Goal: Task Accomplishment & Management: Complete application form

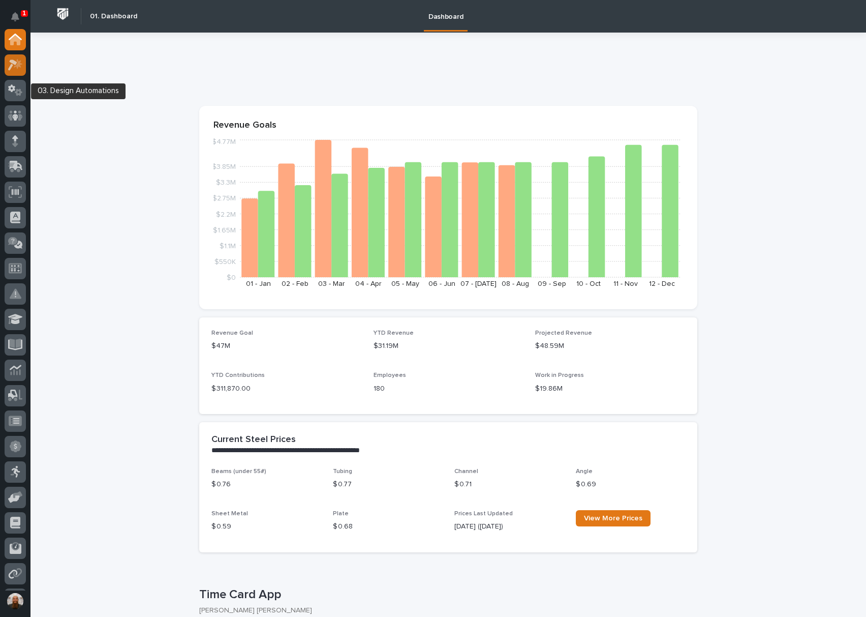
click at [18, 65] on icon at bounding box center [18, 64] width 9 height 10
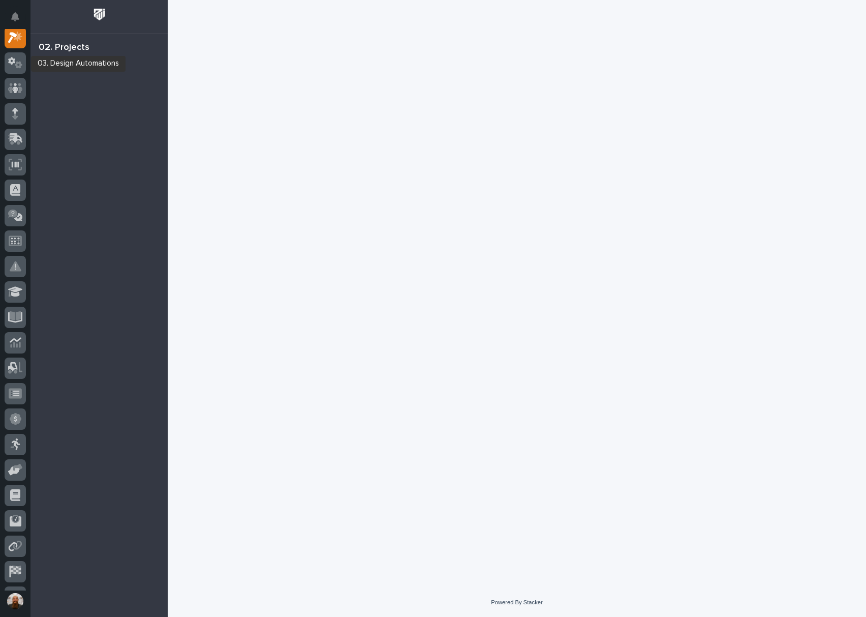
scroll to position [25, 0]
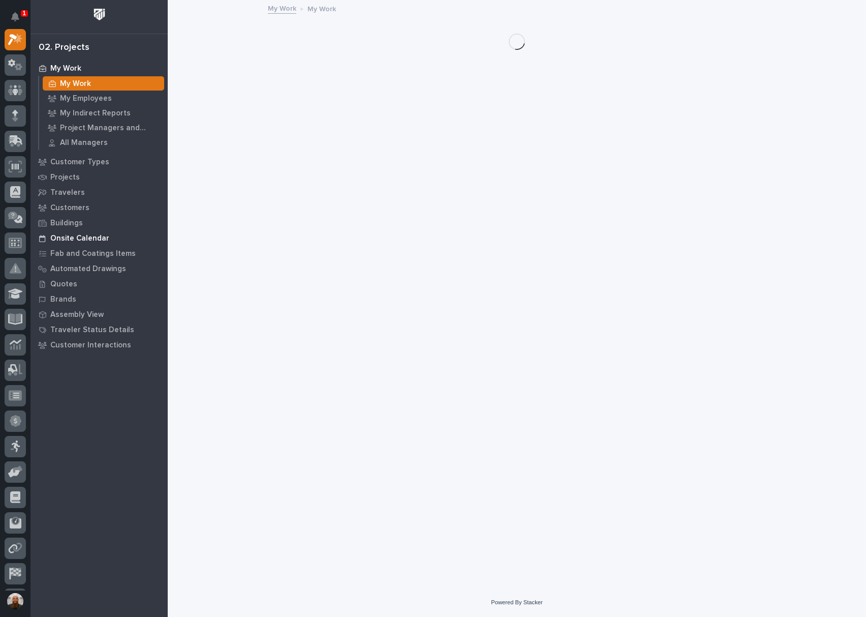
click at [85, 239] on p "Onsite Calendar" at bounding box center [79, 238] width 59 height 9
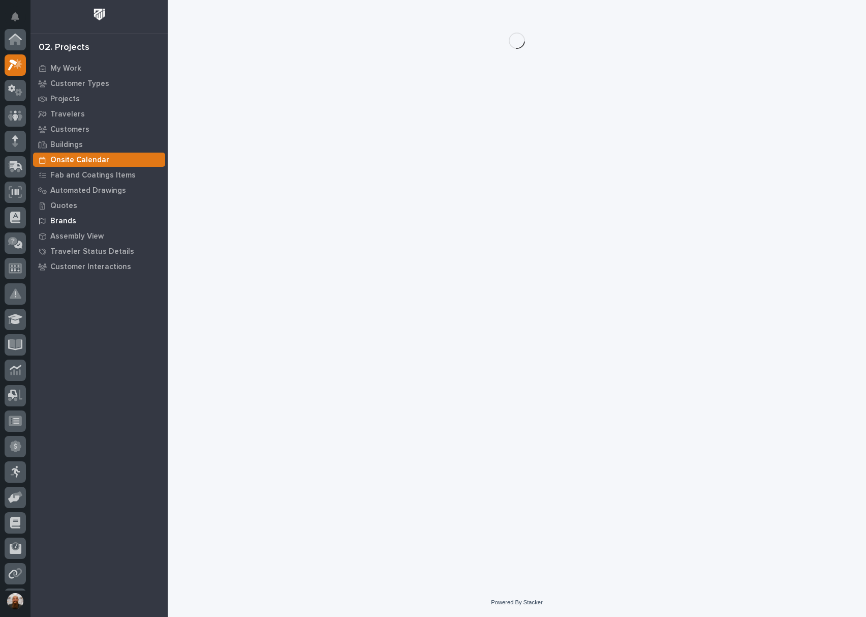
scroll to position [25, 0]
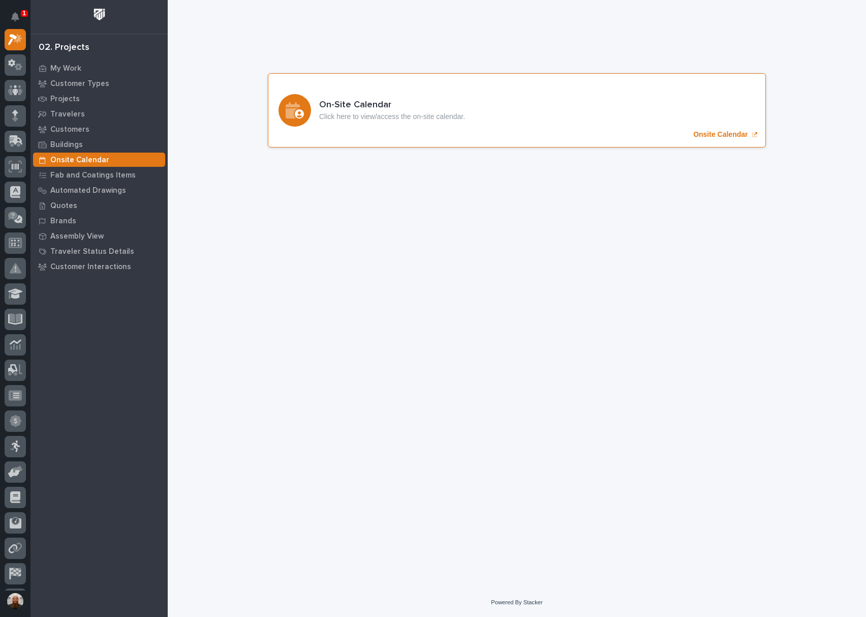
click at [400, 97] on div "On-Site Calendar Click here to view/access the on-site calendar. Onsite Calendar" at bounding box center [517, 110] width 498 height 74
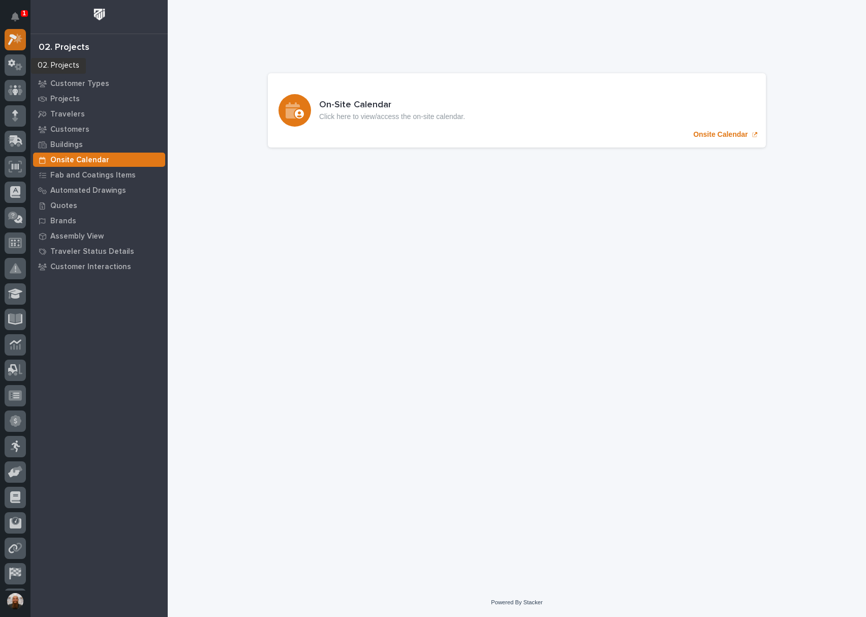
scroll to position [0, 0]
click at [15, 64] on icon at bounding box center [12, 64] width 9 height 11
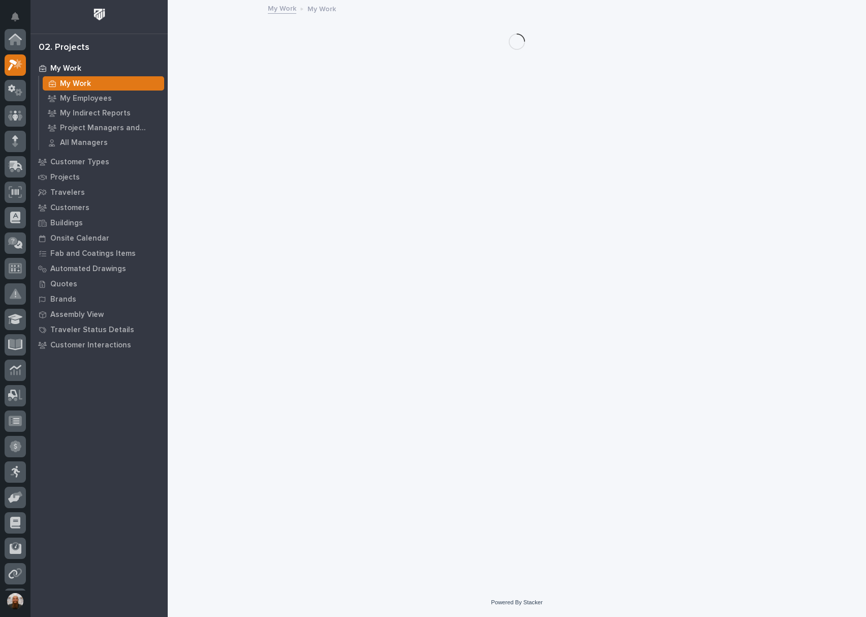
scroll to position [25, 0]
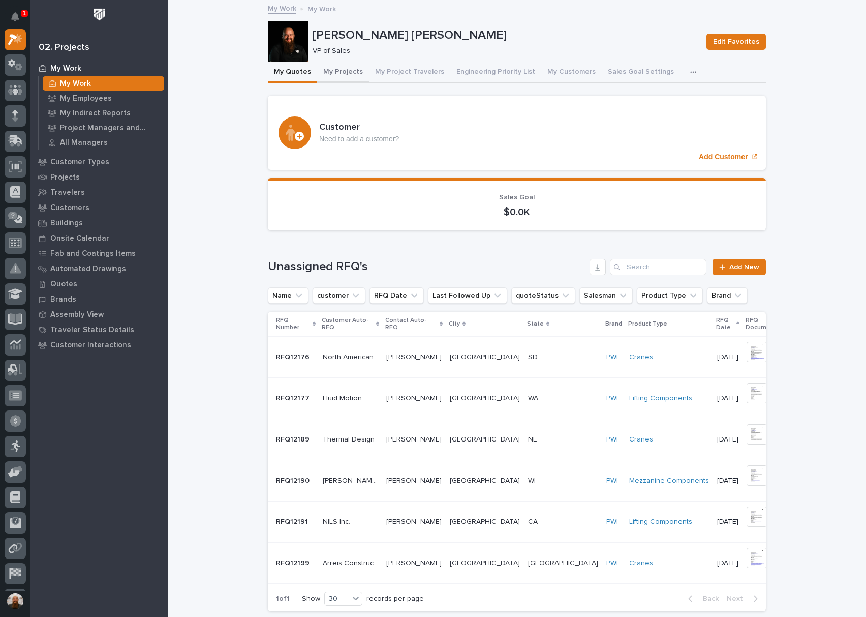
click at [342, 76] on button "My Projects" at bounding box center [343, 72] width 52 height 21
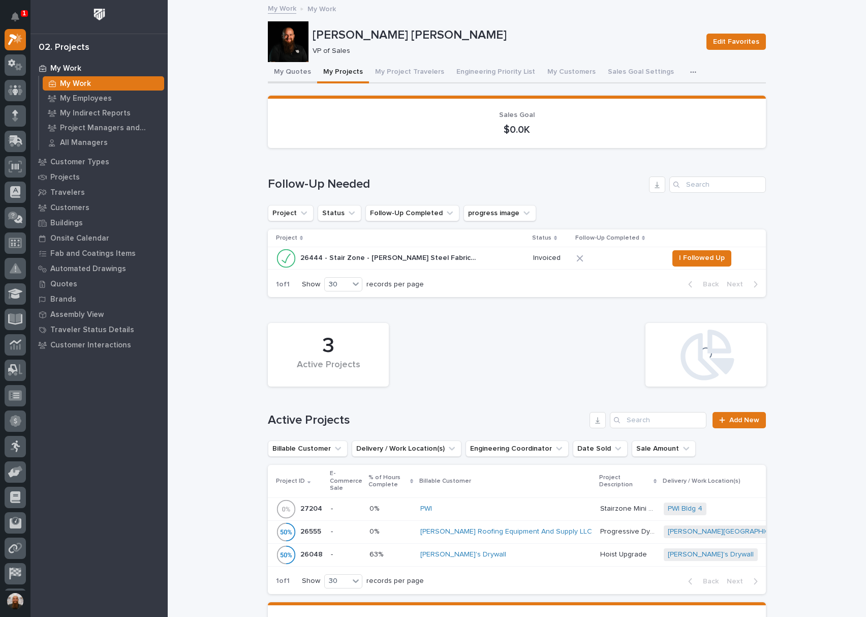
click at [282, 69] on button "My Quotes" at bounding box center [292, 72] width 49 height 21
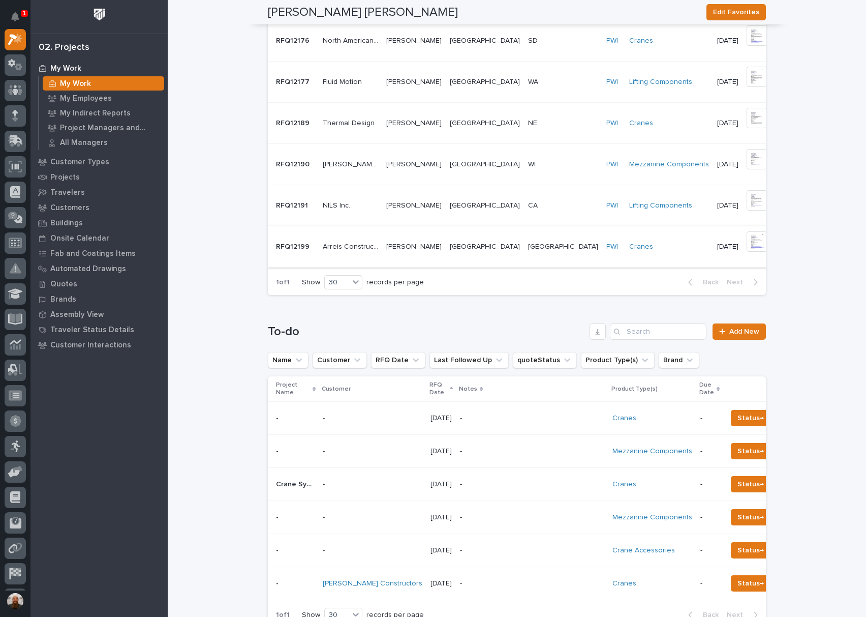
scroll to position [474, 0]
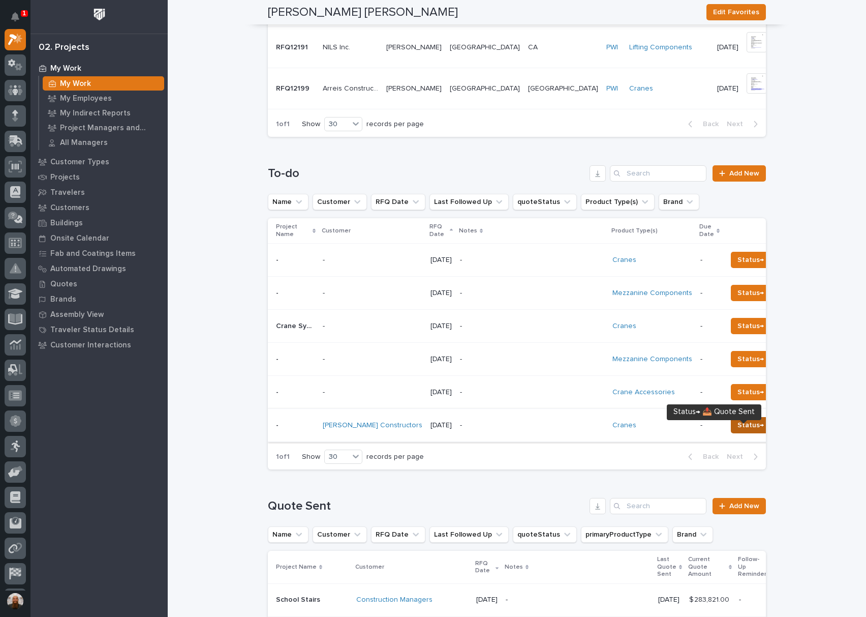
click at [738, 431] on span "Status→ 📤 Quote Sent" at bounding box center [777, 425] width 79 height 12
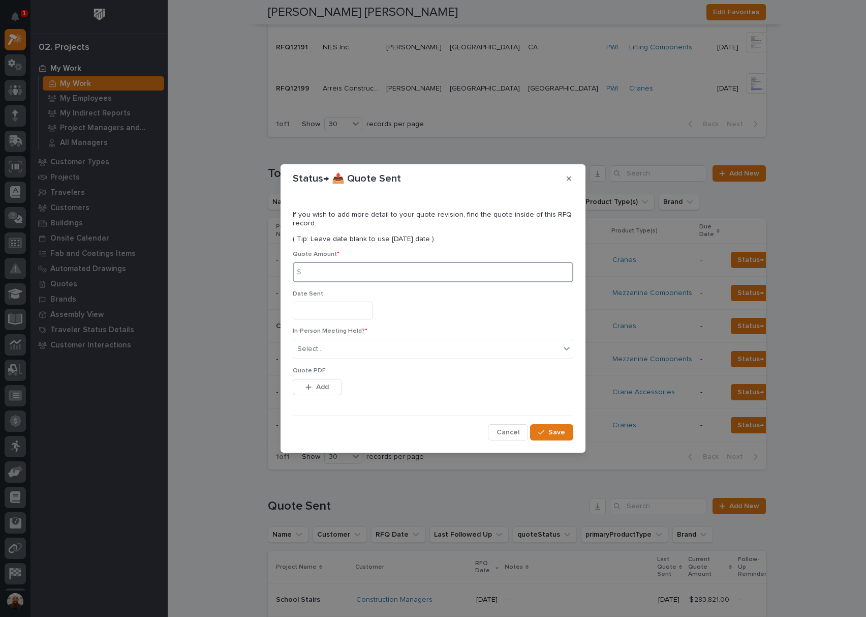
click at [432, 274] on input at bounding box center [433, 272] width 281 height 20
type input "52081"
click at [329, 312] on input "text" at bounding box center [333, 311] width 80 height 18
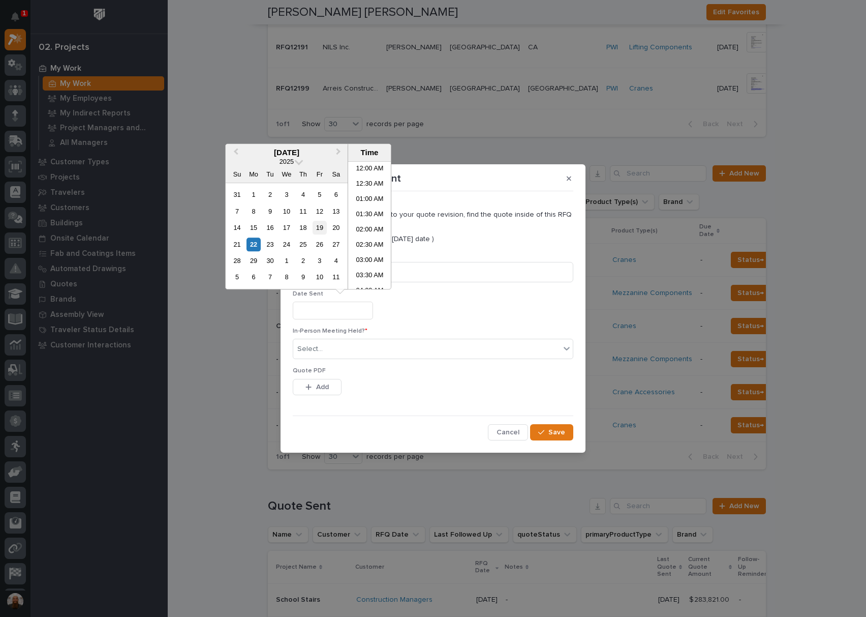
click at [318, 225] on div "19" at bounding box center [320, 228] width 14 height 14
type input "**********"
click at [436, 317] on div "**********" at bounding box center [433, 311] width 281 height 18
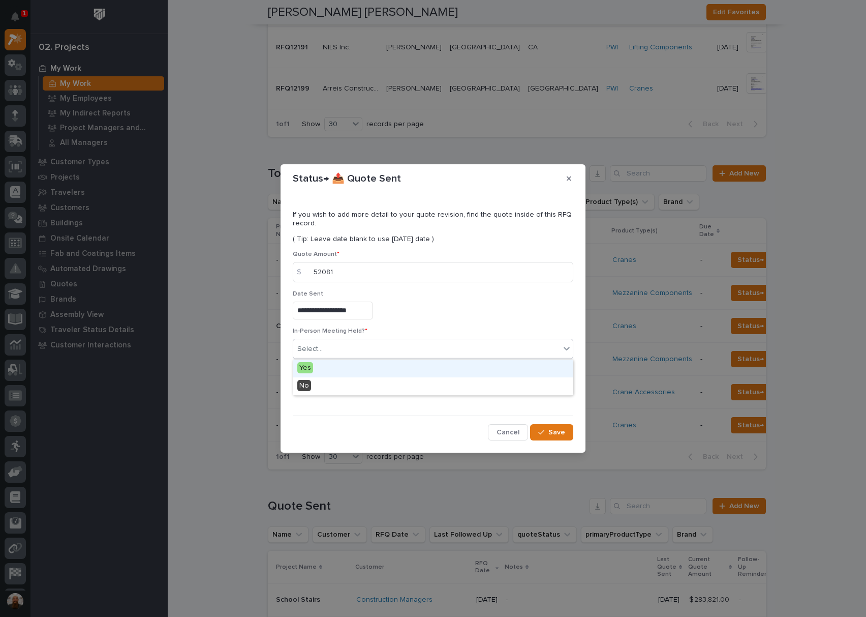
click at [420, 342] on div "Select..." at bounding box center [426, 349] width 267 height 17
click at [399, 385] on div "No" at bounding box center [433, 386] width 280 height 18
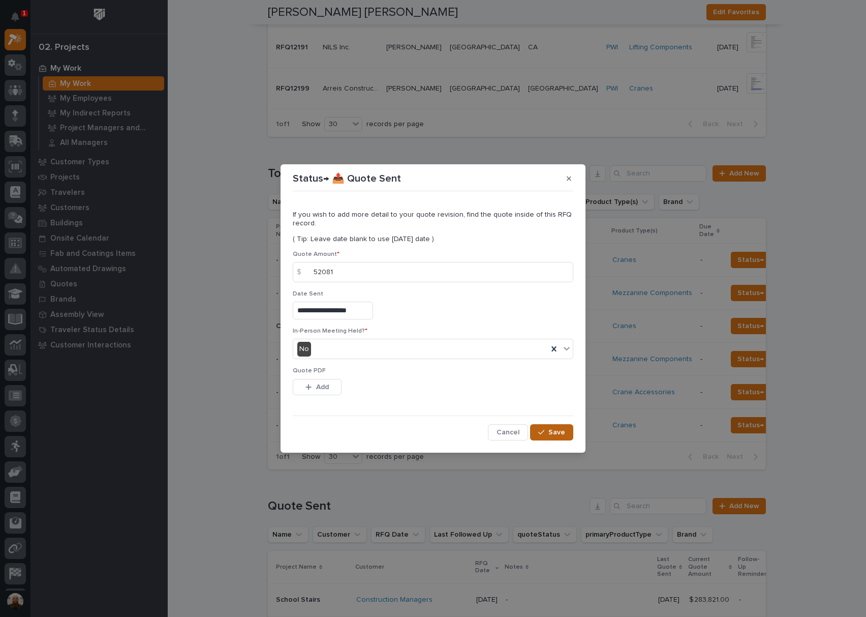
click at [554, 434] on span "Save" at bounding box center [557, 432] width 17 height 9
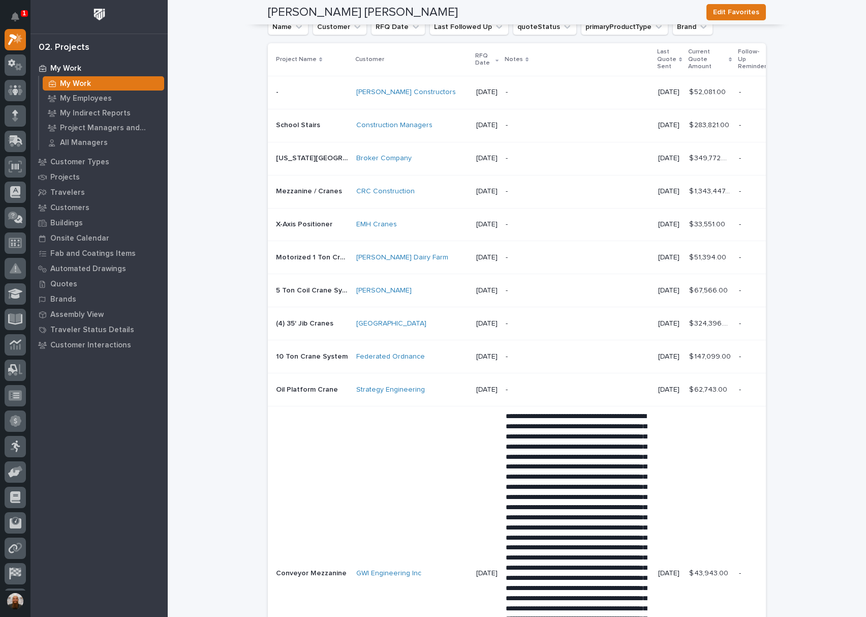
scroll to position [0, 0]
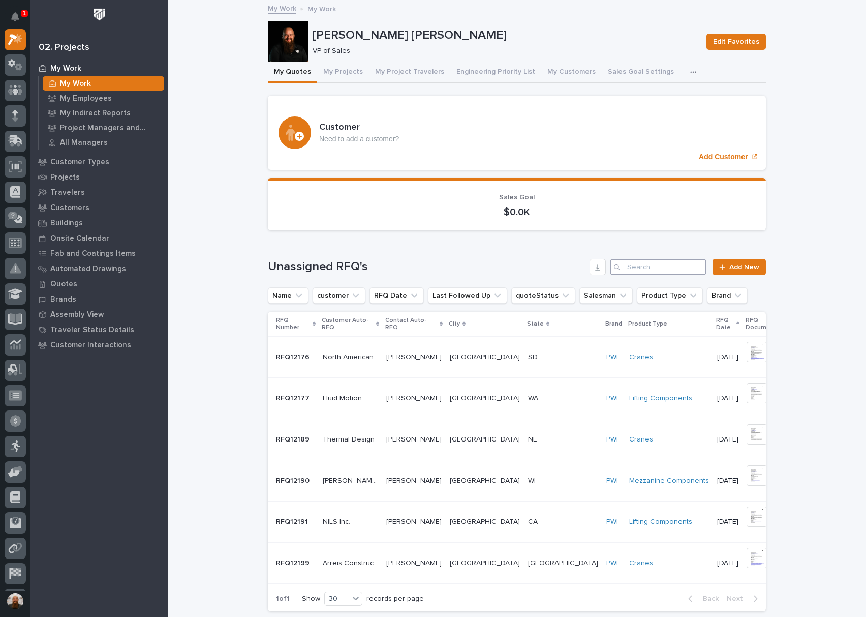
click at [644, 267] on input "Search" at bounding box center [658, 267] width 97 height 16
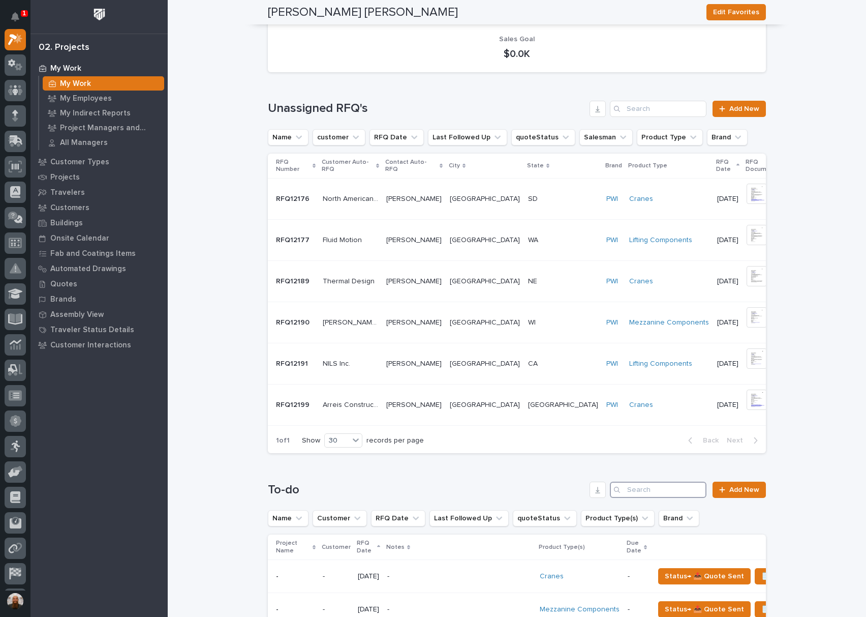
click at [635, 498] on input "Search" at bounding box center [658, 490] width 97 height 16
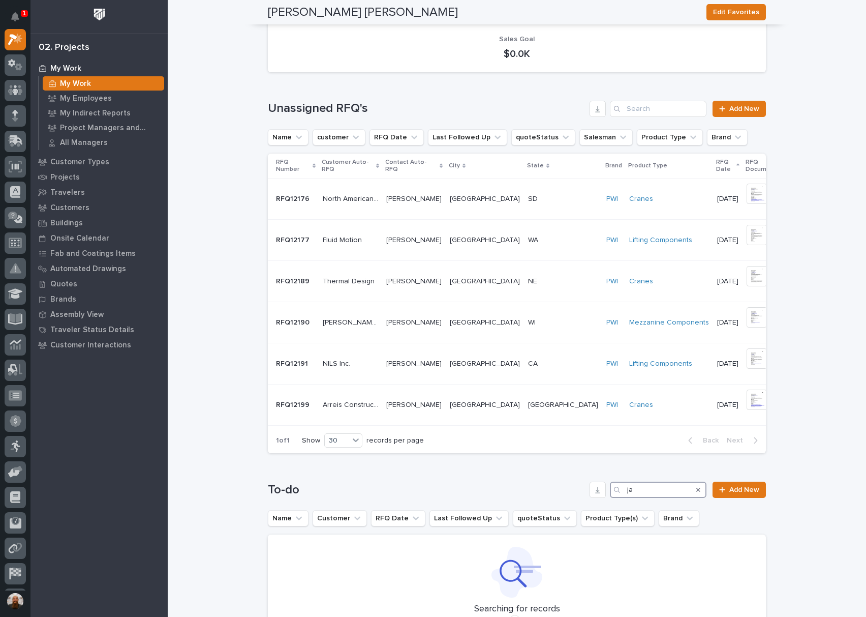
type input "j"
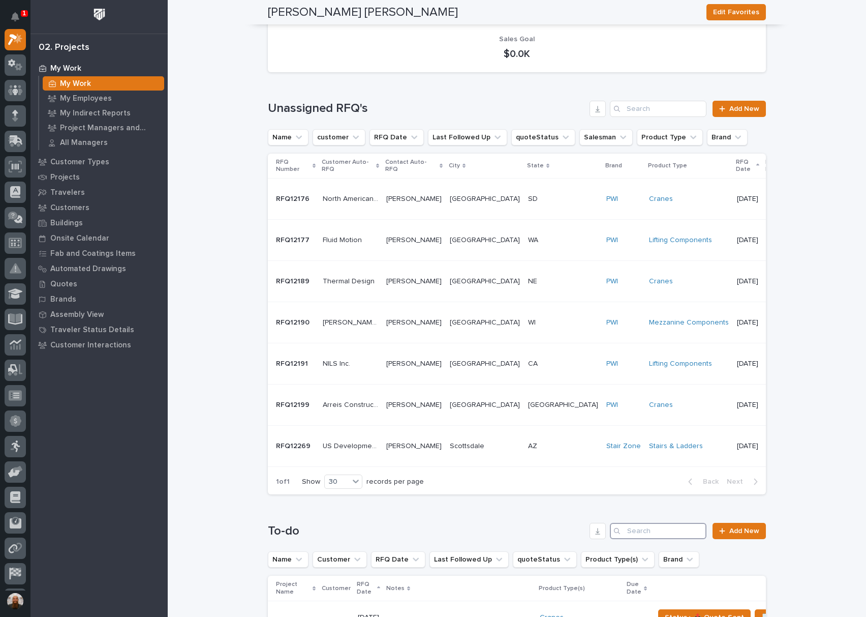
scroll to position [0, 0]
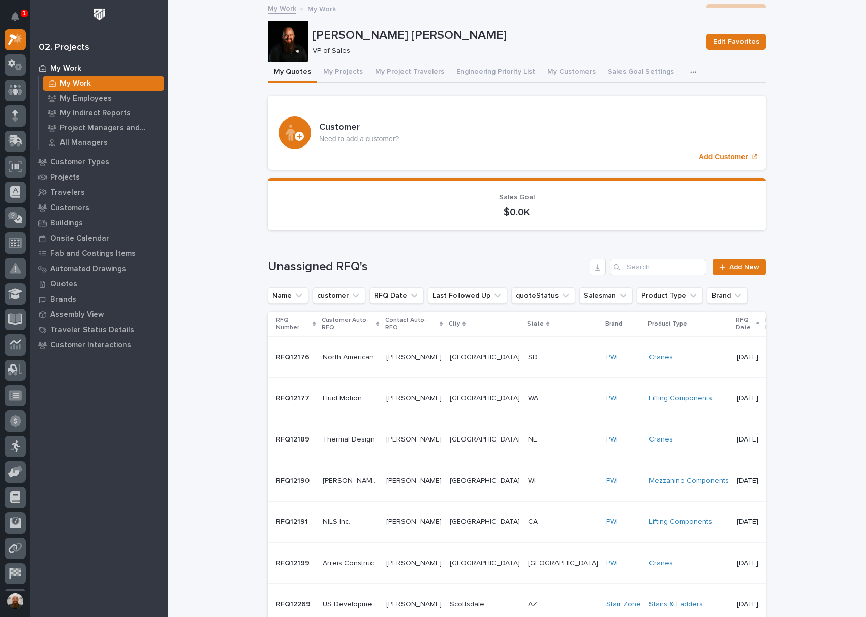
click at [690, 70] on icon "button" at bounding box center [693, 72] width 6 height 7
click at [78, 172] on div "Projects" at bounding box center [99, 177] width 132 height 14
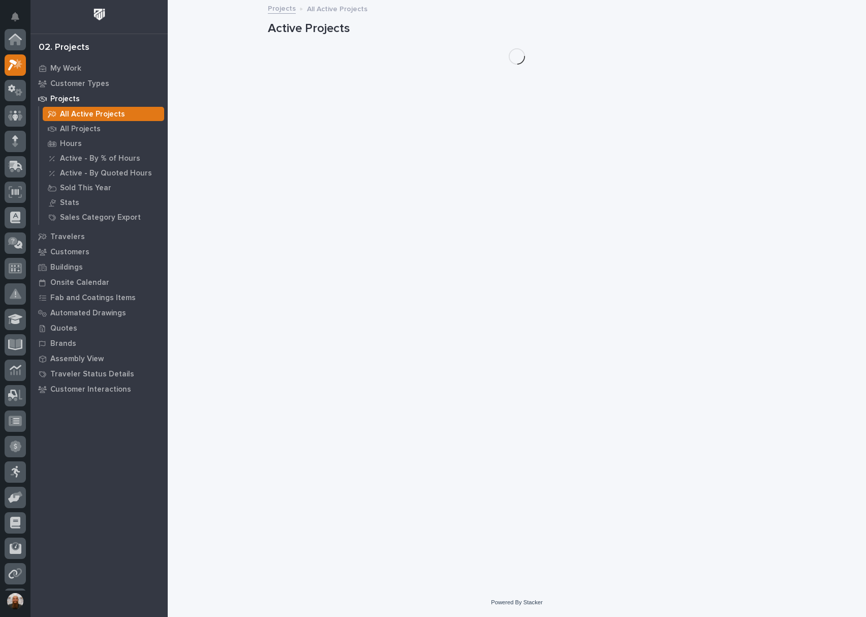
scroll to position [25, 0]
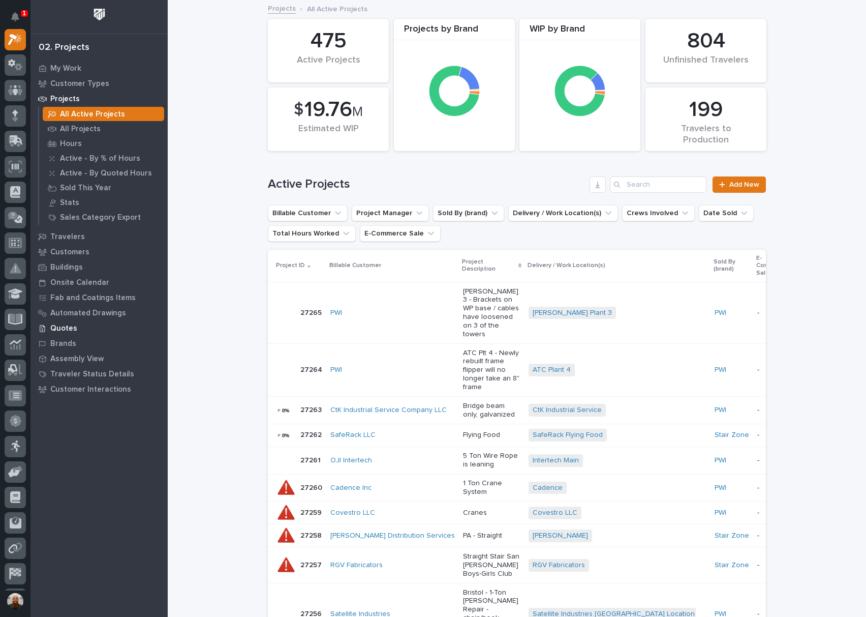
click at [66, 326] on p "Quotes" at bounding box center [63, 328] width 27 height 9
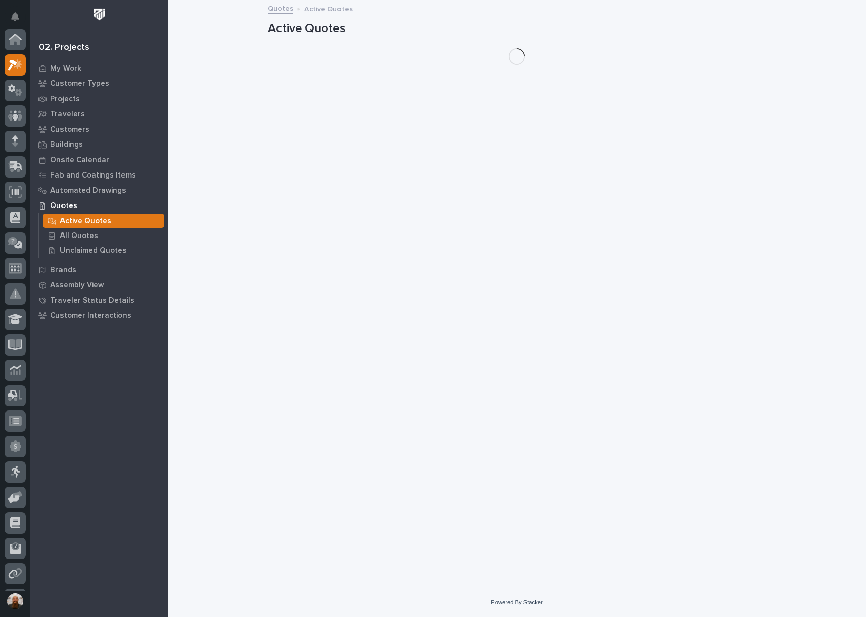
scroll to position [25, 0]
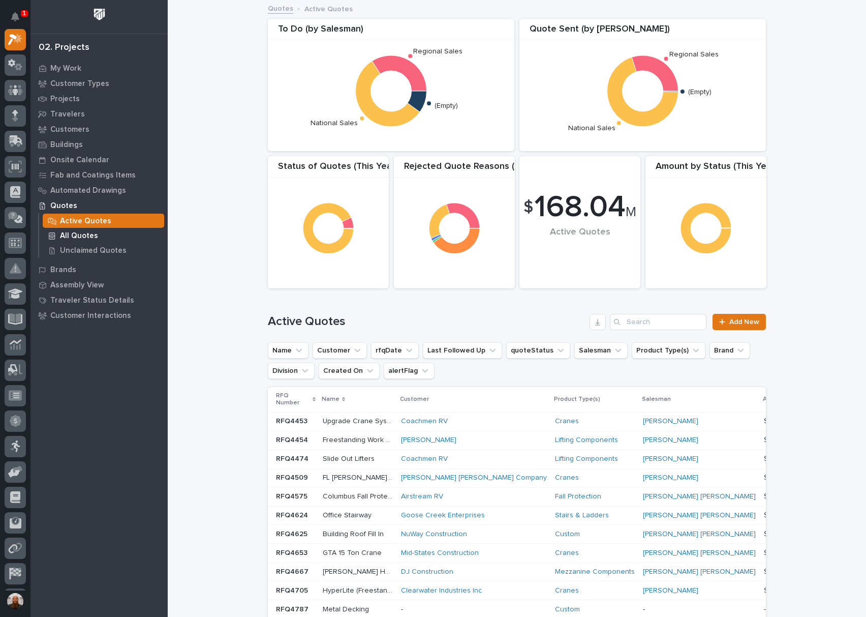
click at [78, 235] on p "All Quotes" at bounding box center [79, 235] width 38 height 9
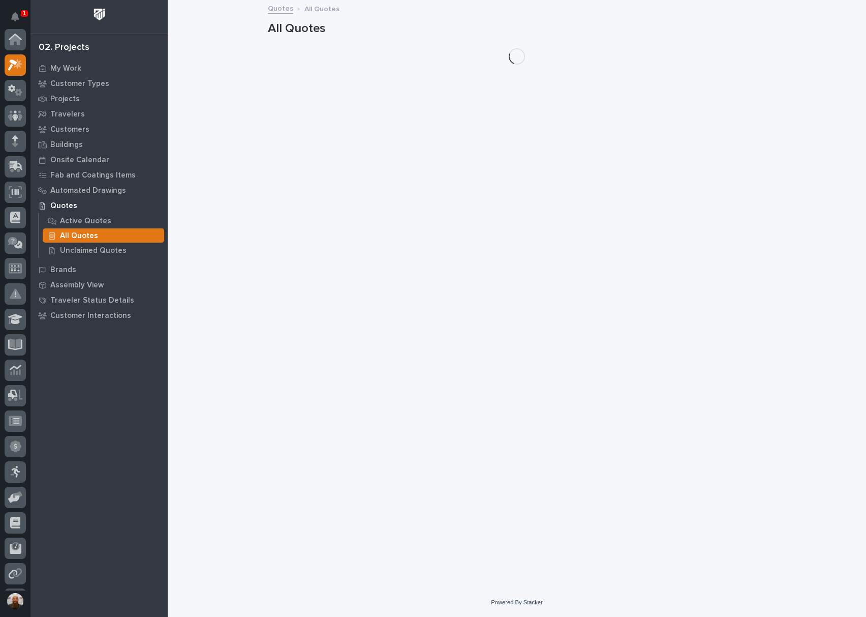
scroll to position [25, 0]
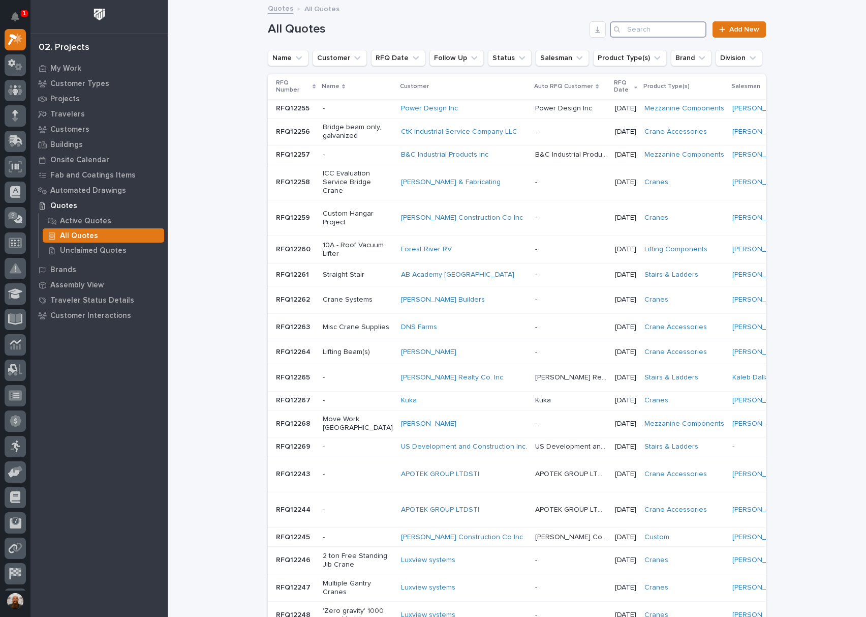
click at [651, 29] on input "Search" at bounding box center [658, 29] width 97 height 16
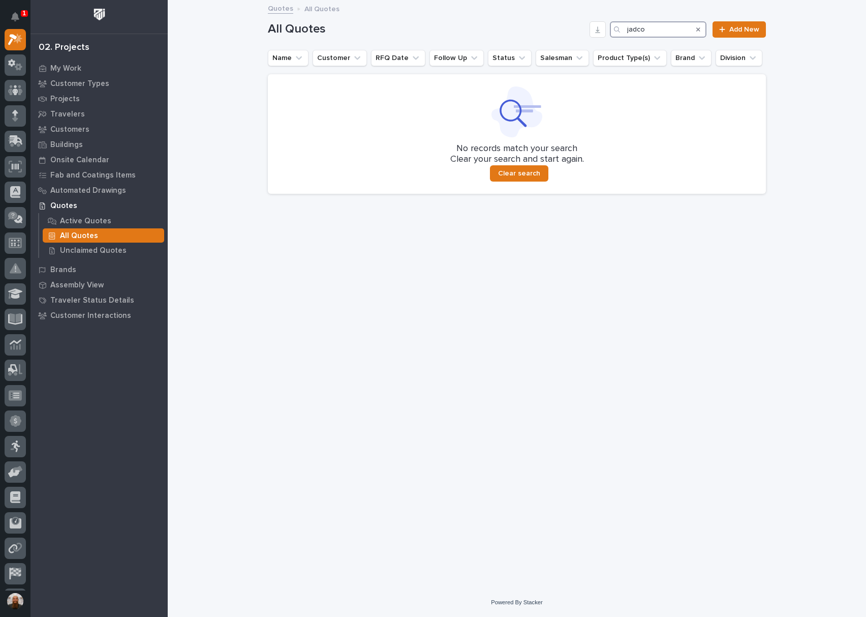
type input "jadco"
click at [419, 272] on div "Loading... Saving… Loading... Saving… All Quotes jadco Add New Name Customer RF…" at bounding box center [517, 281] width 508 height 561
click at [72, 204] on p "Quotes" at bounding box center [63, 205] width 27 height 9
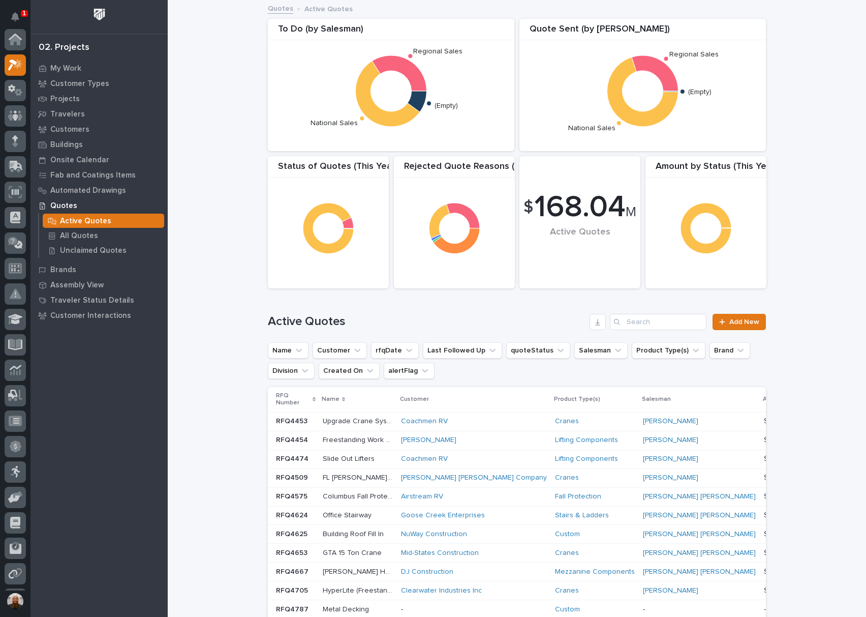
scroll to position [25, 0]
click at [215, 239] on div "Loading... Saving… Loading... Saving… $ 168.04 M Active Quotes Amount by Status…" at bounding box center [517, 532] width 699 height 1062
click at [84, 235] on p "All Quotes" at bounding box center [79, 235] width 38 height 9
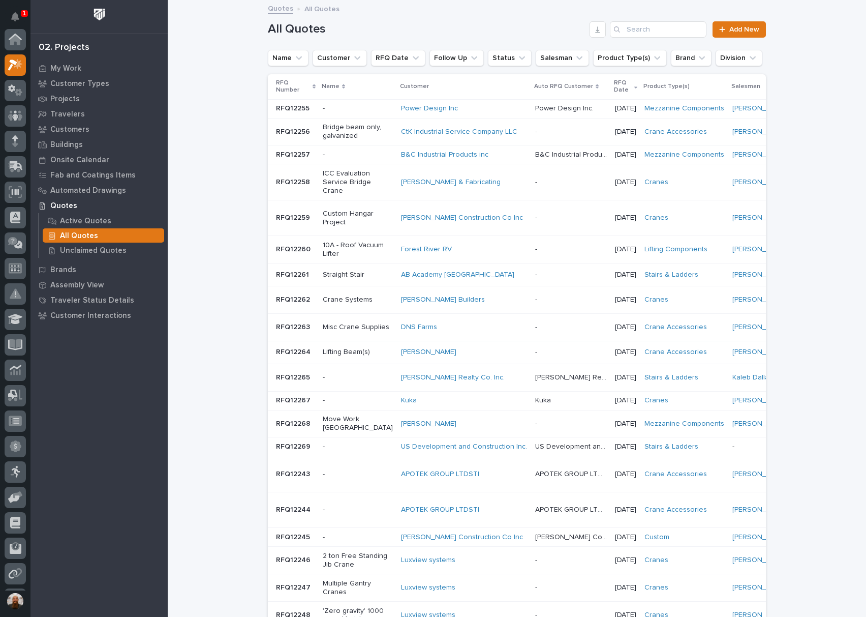
scroll to position [25, 0]
click at [751, 26] on span "Add New" at bounding box center [745, 29] width 30 height 7
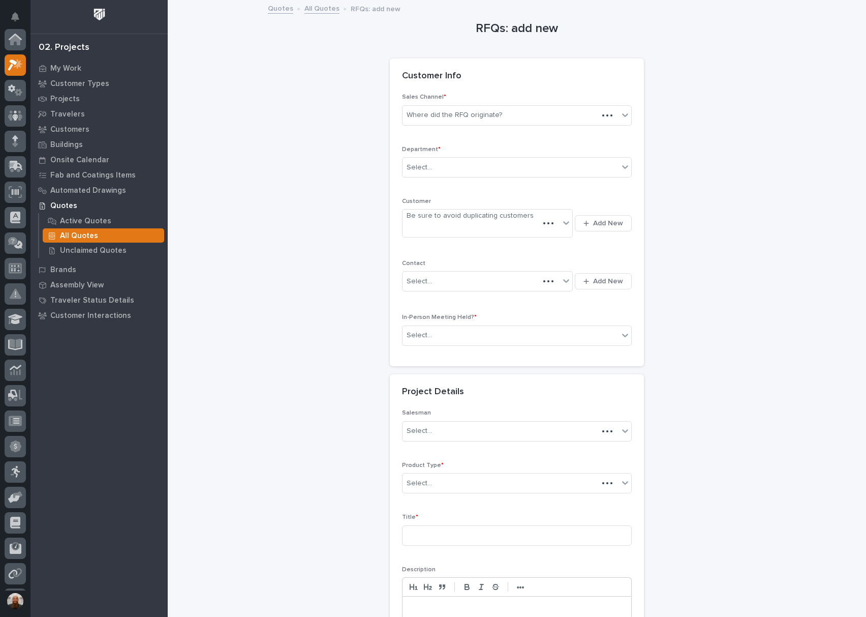
scroll to position [25, 0]
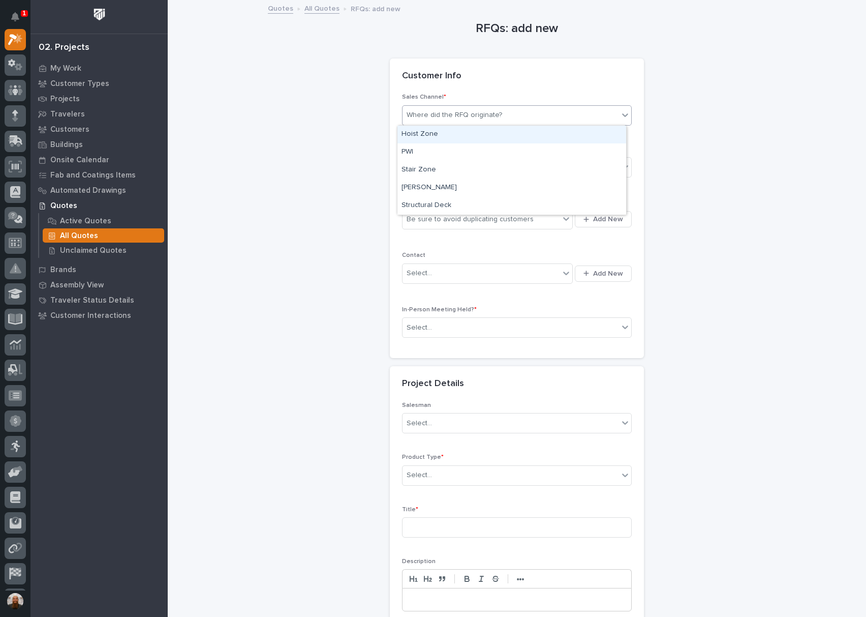
click at [500, 121] on div "Where did the RFQ originate?" at bounding box center [511, 115] width 216 height 17
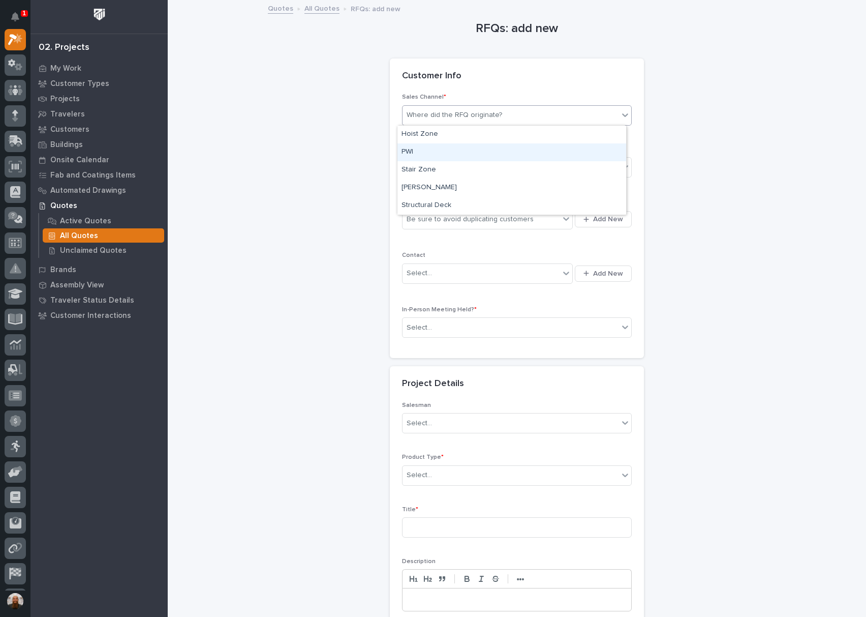
click at [445, 147] on div "PWI" at bounding box center [512, 152] width 229 height 18
click at [435, 166] on div "Select..." at bounding box center [511, 167] width 216 height 17
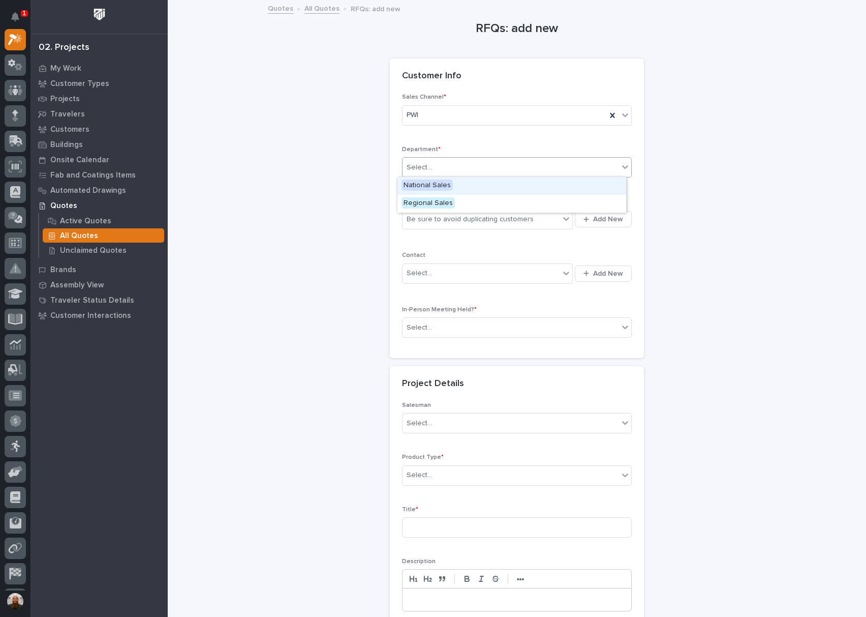
click at [457, 187] on div "National Sales" at bounding box center [512, 186] width 229 height 18
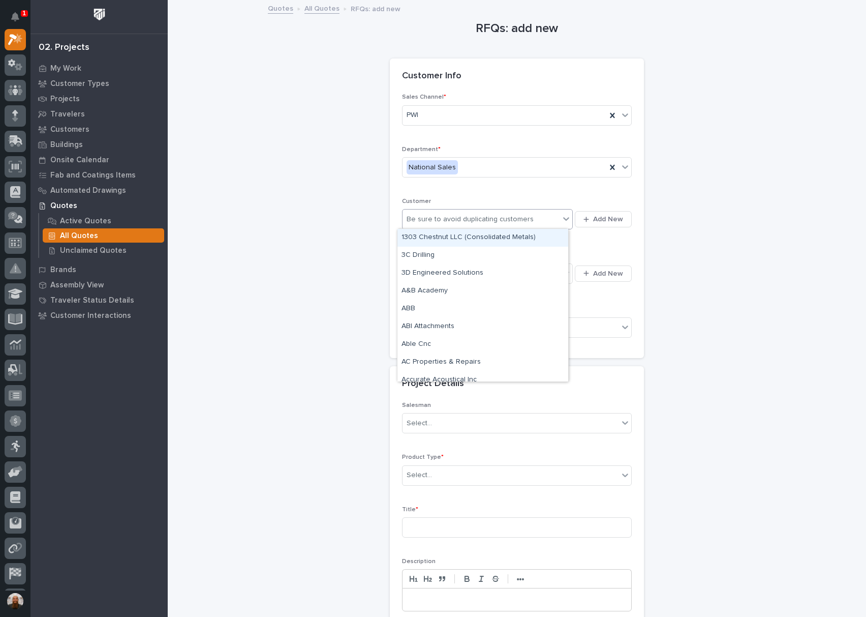
click at [444, 219] on div "Be sure to avoid duplicating customers" at bounding box center [470, 219] width 127 height 11
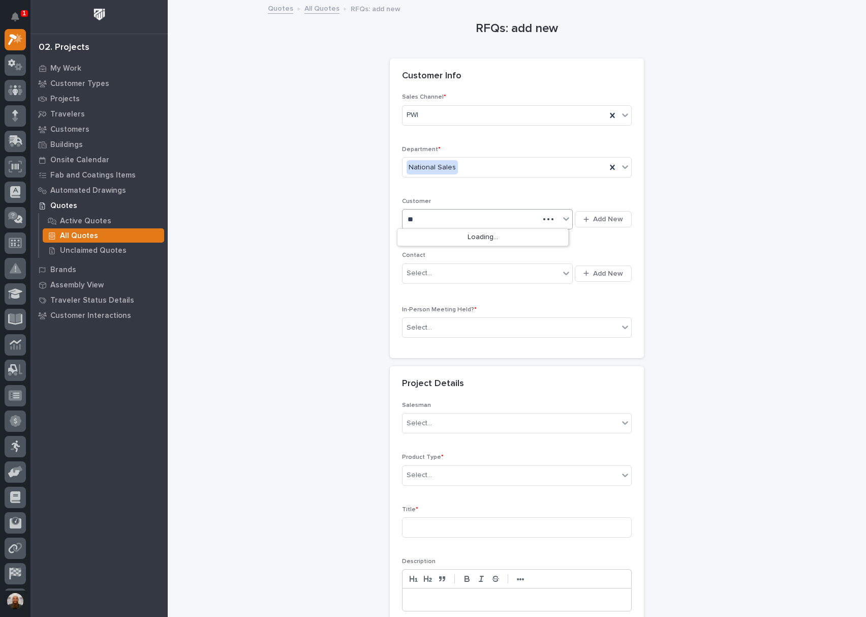
type input "*"
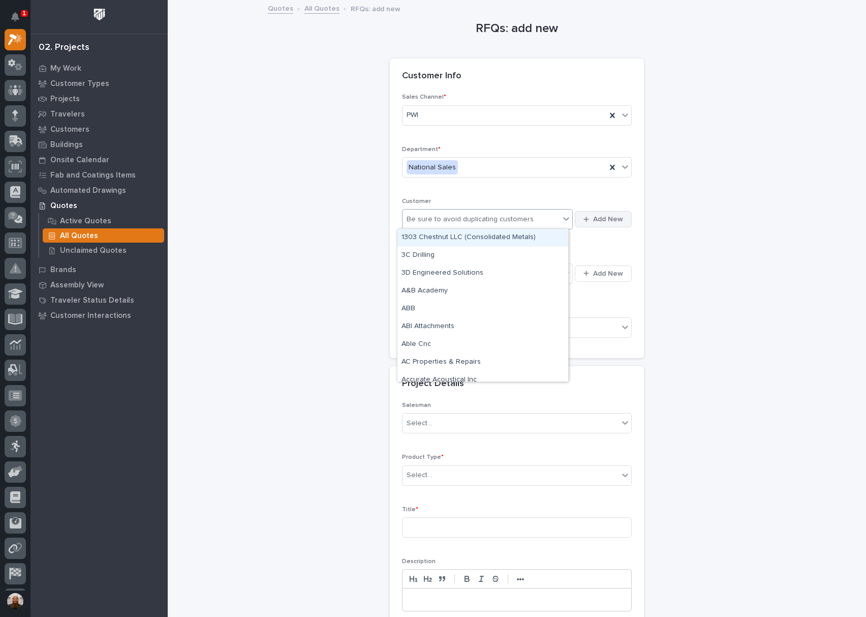
click at [601, 215] on span "Add New" at bounding box center [608, 219] width 30 height 9
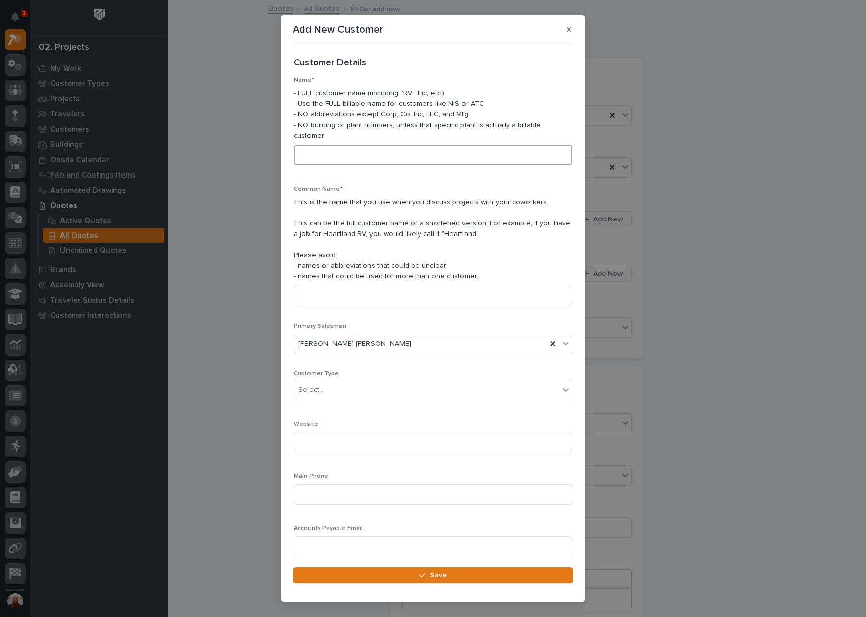
click at [354, 158] on input at bounding box center [433, 155] width 279 height 20
type input "JADCO Manufacturing, Inc."
type input "JADCO"
click at [434, 395] on div "Select..." at bounding box center [426, 389] width 265 height 17
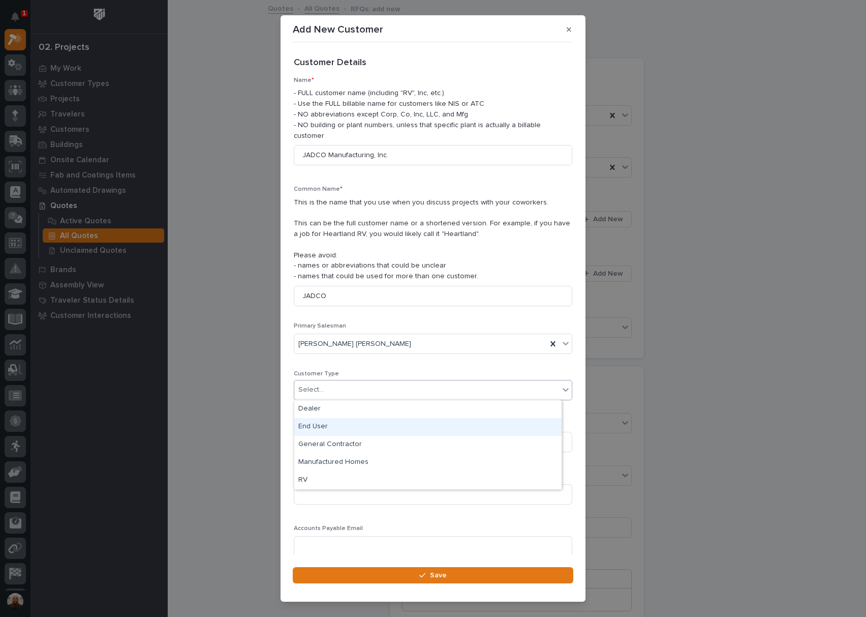
click at [405, 424] on div "End User" at bounding box center [427, 427] width 267 height 18
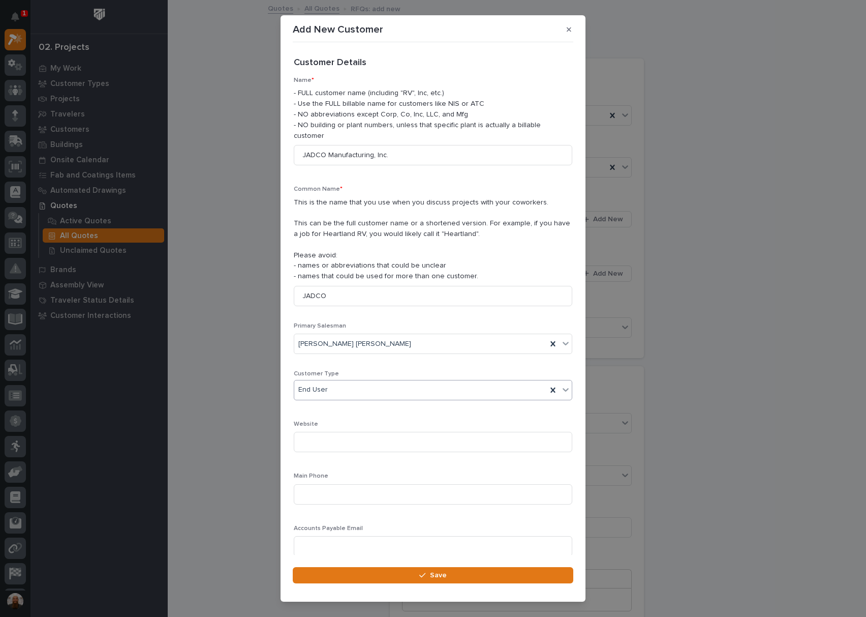
scroll to position [32, 0]
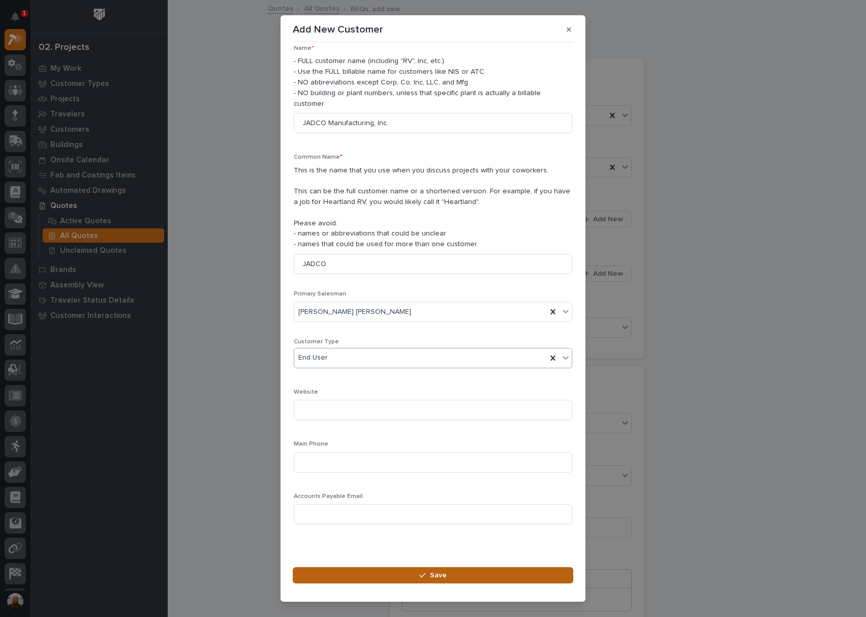
click at [444, 572] on span "Save" at bounding box center [438, 574] width 17 height 9
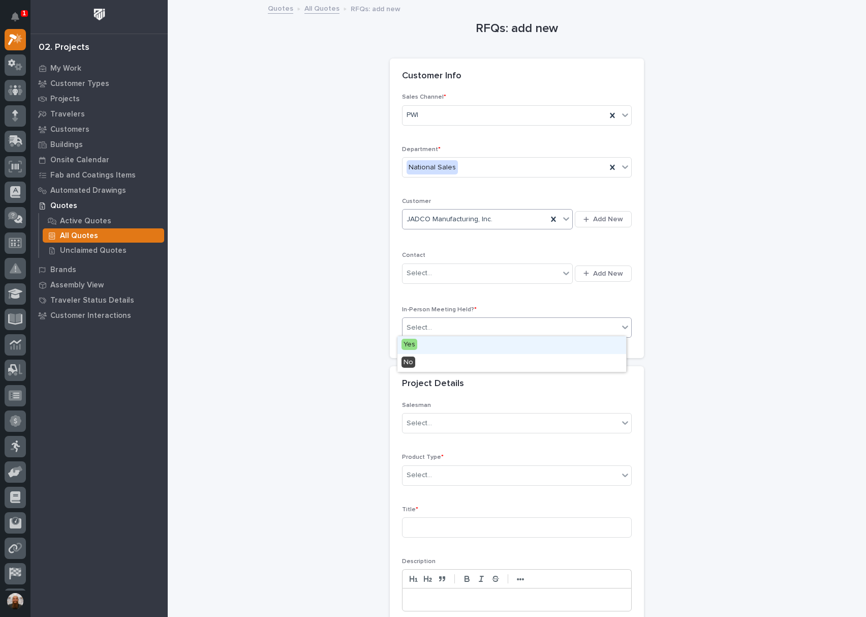
click at [479, 323] on div "Select..." at bounding box center [511, 327] width 216 height 17
click at [470, 361] on div "No" at bounding box center [512, 363] width 229 height 18
click at [476, 417] on div "Select..." at bounding box center [511, 423] width 216 height 17
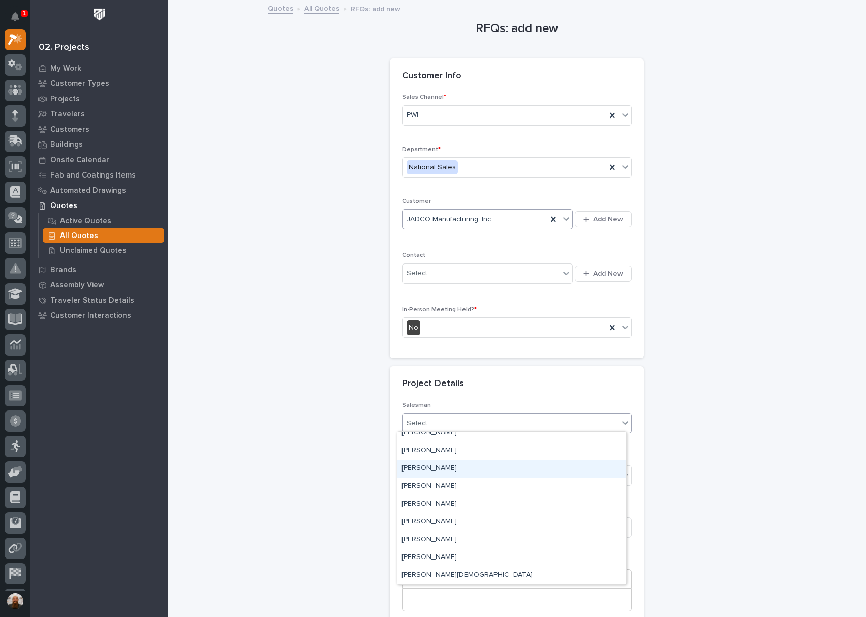
scroll to position [63, 0]
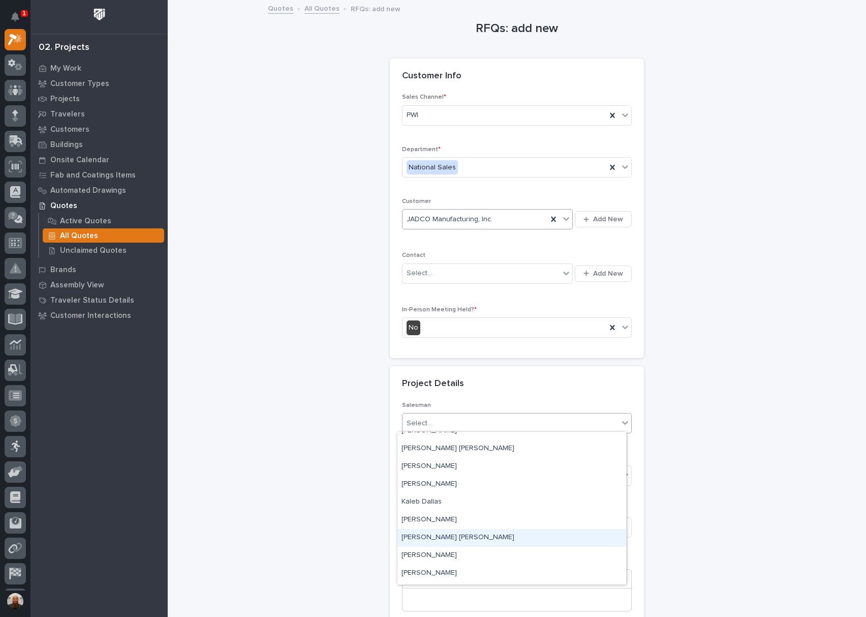
click at [457, 529] on div "[PERSON_NAME] [PERSON_NAME]" at bounding box center [512, 538] width 229 height 18
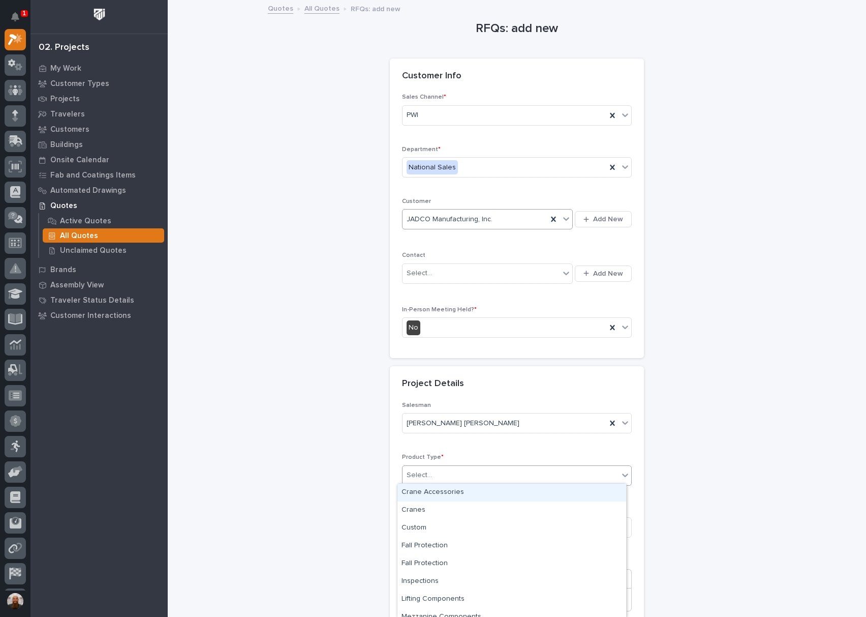
click at [557, 475] on div "Select..." at bounding box center [511, 475] width 216 height 17
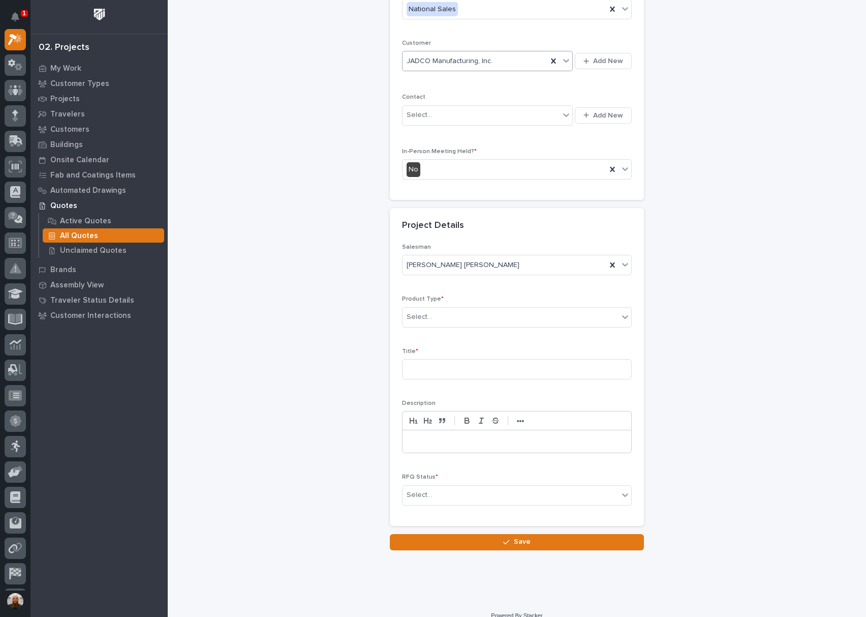
click at [755, 418] on div "RFQs: add new Loading... Saving… Loading... Saving… Loading... Saving… Customer…" at bounding box center [517, 196] width 498 height 707
click at [508, 315] on div "Select..." at bounding box center [511, 317] width 216 height 17
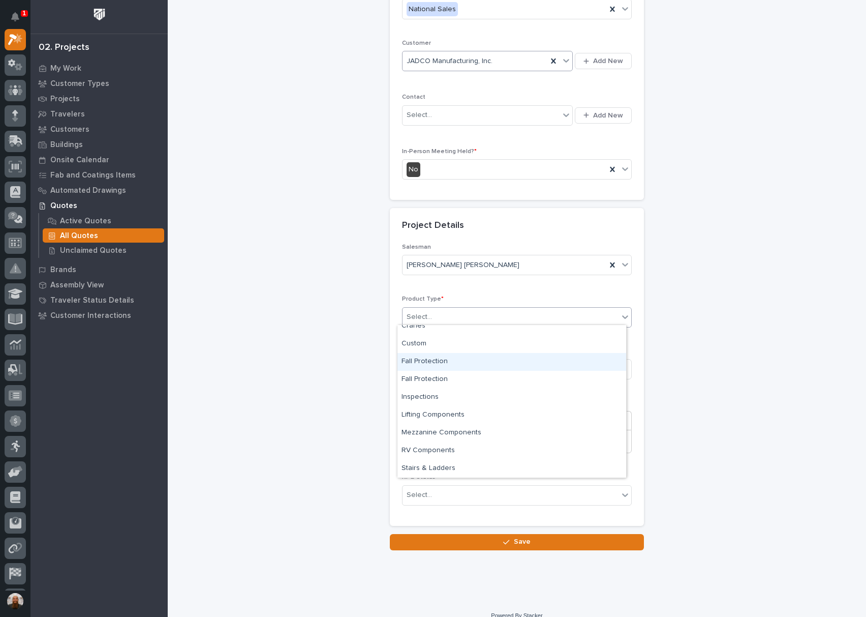
scroll to position [0, 0]
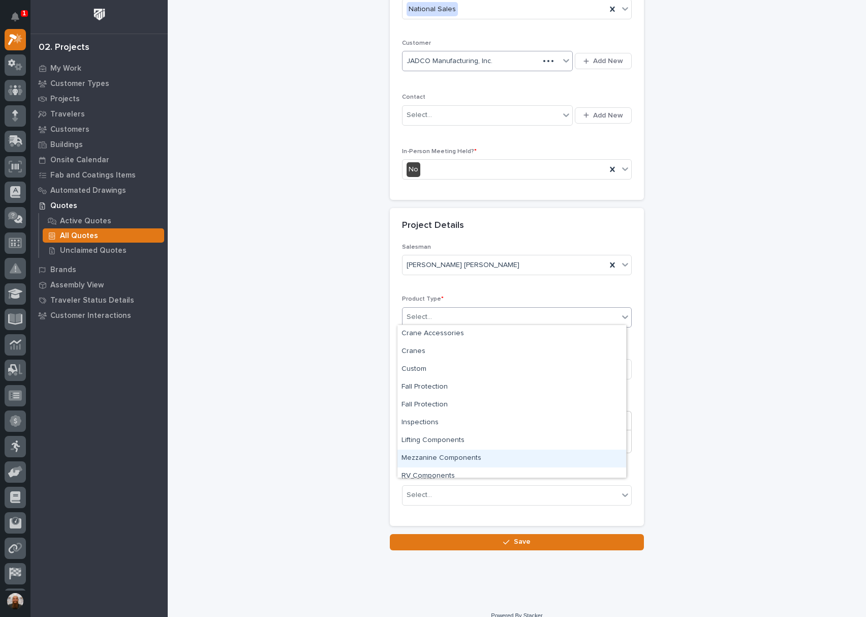
click at [471, 459] on div "Mezzanine Components" at bounding box center [512, 458] width 229 height 18
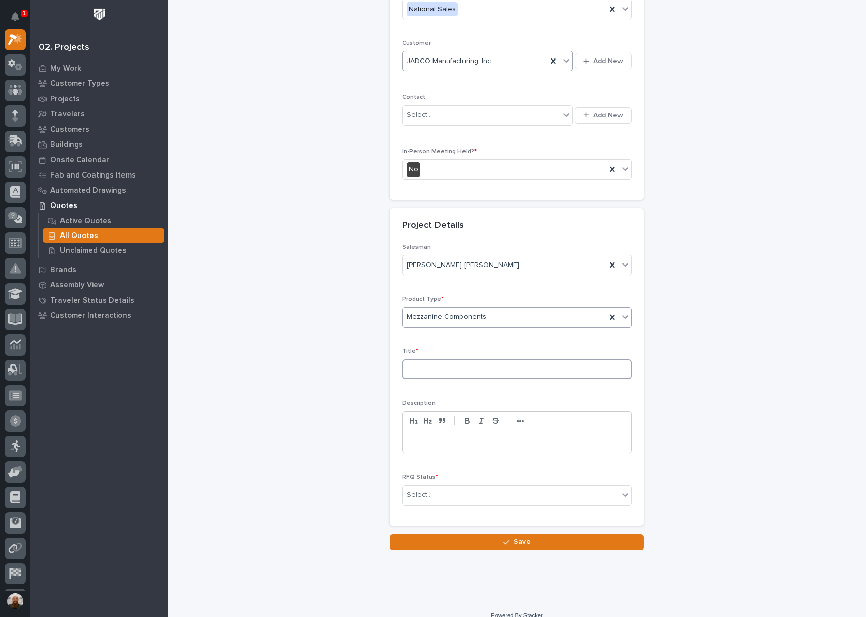
click at [497, 369] on input at bounding box center [517, 369] width 230 height 20
click at [404, 366] on input "Mezzanine and [PERSON_NAME]" at bounding box center [517, 369] width 230 height 20
type input "Welder Mezzanine and Crane"
click at [495, 488] on div "Select..." at bounding box center [511, 495] width 216 height 17
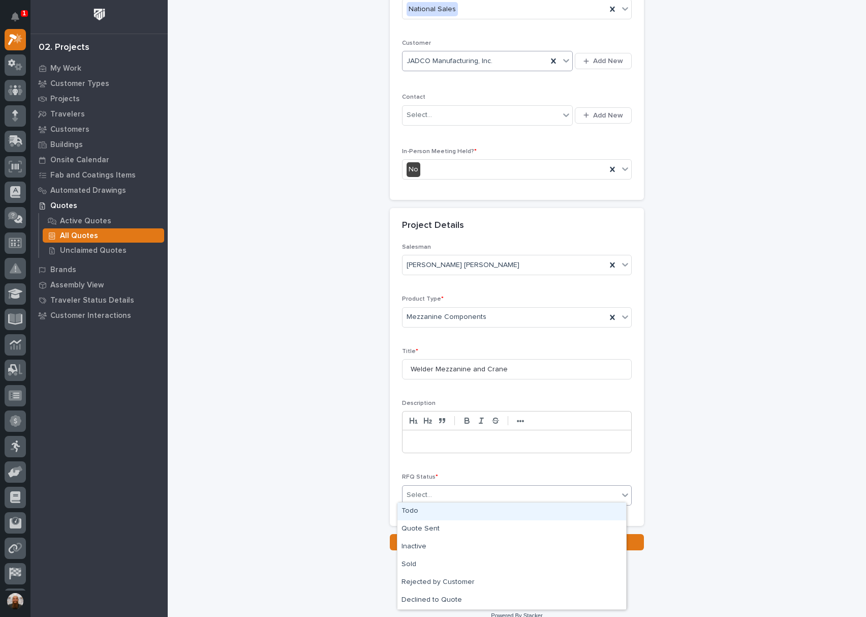
click at [465, 512] on div "Todo" at bounding box center [512, 511] width 229 height 18
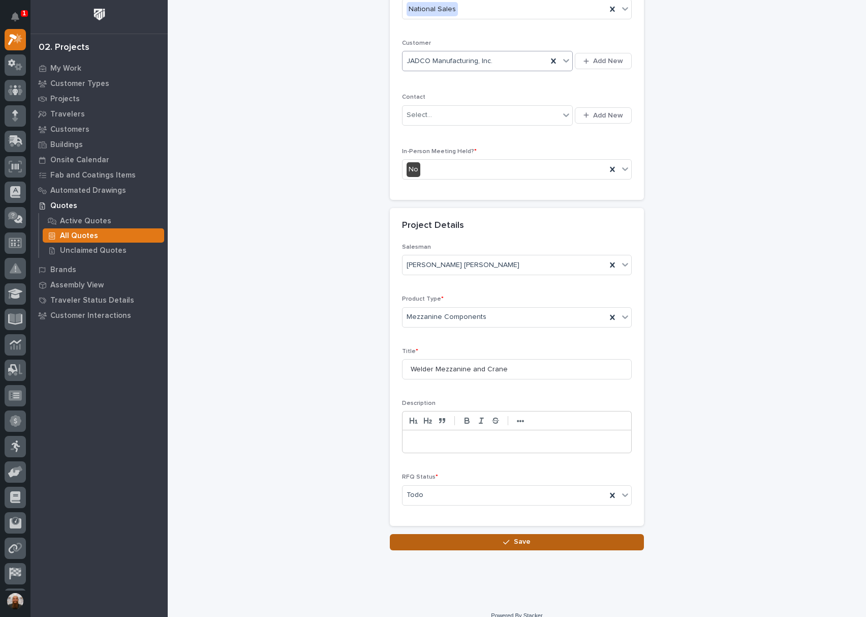
click at [504, 541] on icon "button" at bounding box center [506, 541] width 6 height 7
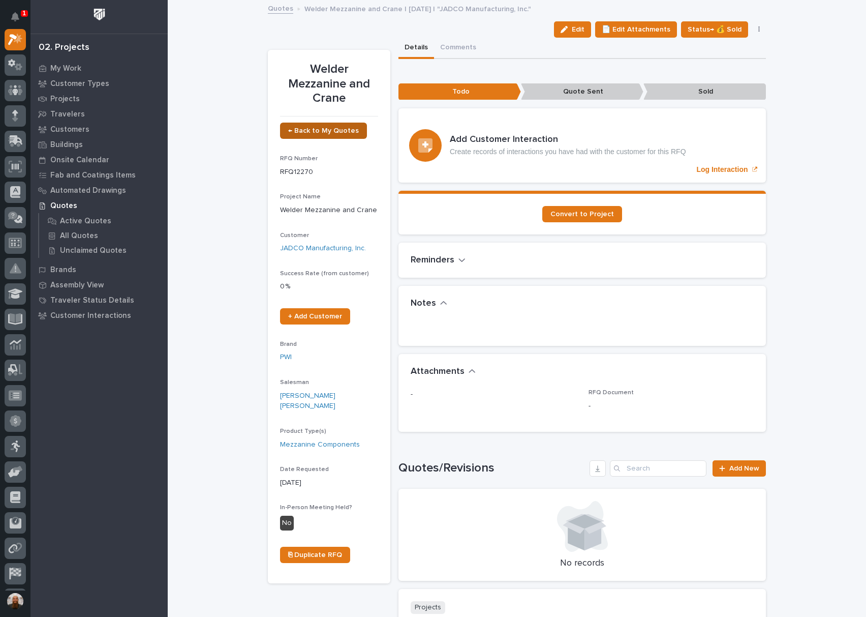
click at [315, 128] on span "← Back to My Quotes" at bounding box center [323, 130] width 71 height 7
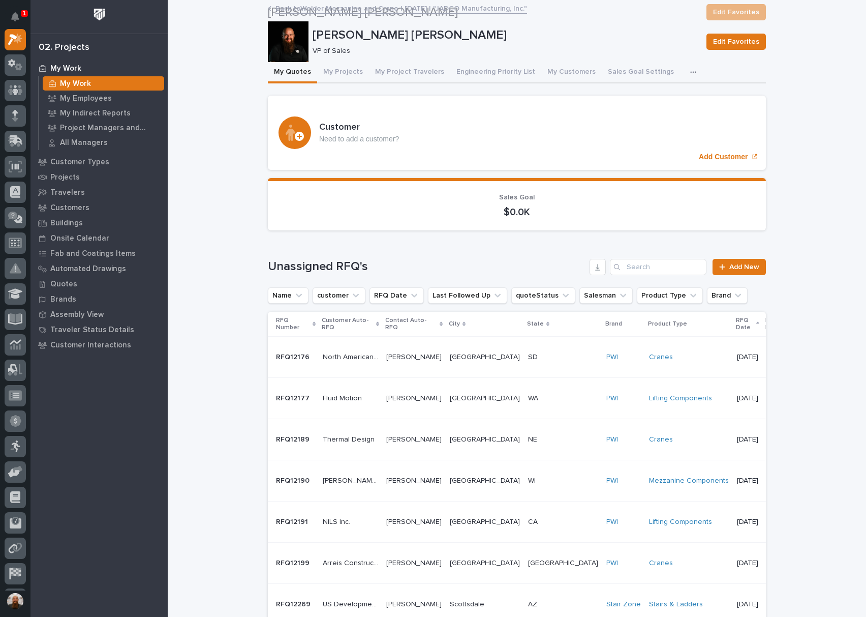
scroll to position [633, 0]
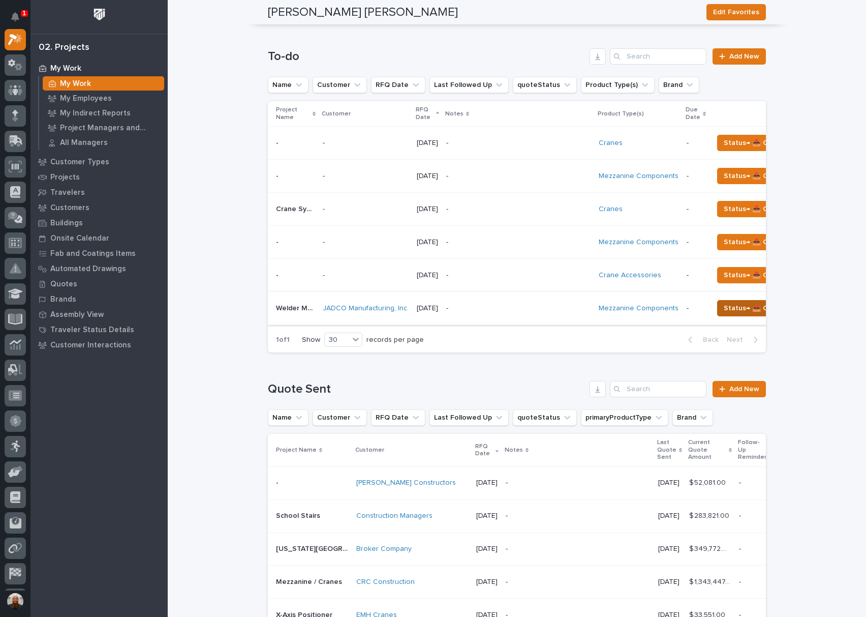
click at [733, 314] on span "Status→ 📤 Quote Sent" at bounding box center [763, 308] width 79 height 12
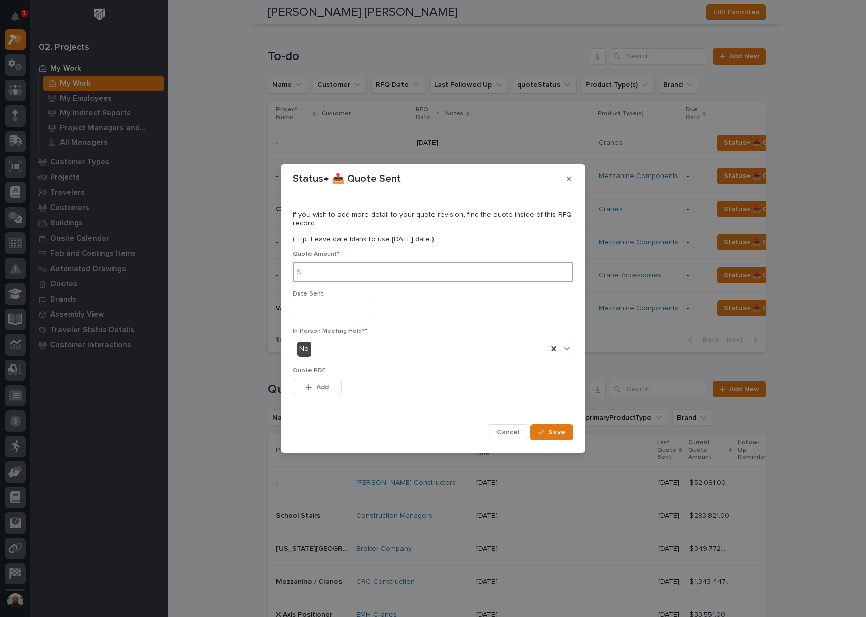
click at [414, 267] on input at bounding box center [433, 272] width 281 height 20
type input "62915"
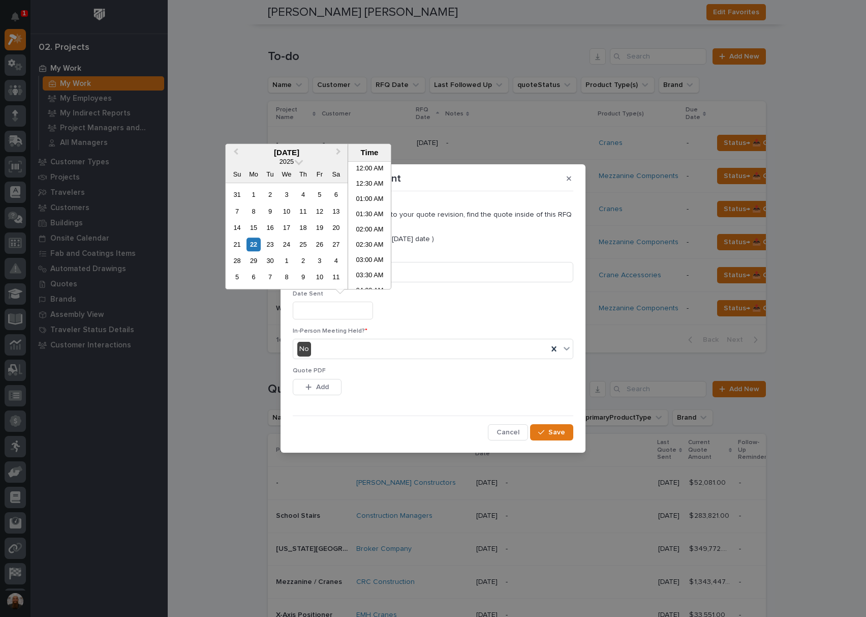
click at [348, 310] on input "text" at bounding box center [333, 311] width 80 height 18
click at [251, 245] on div "22" at bounding box center [254, 244] width 14 height 14
type input "**********"
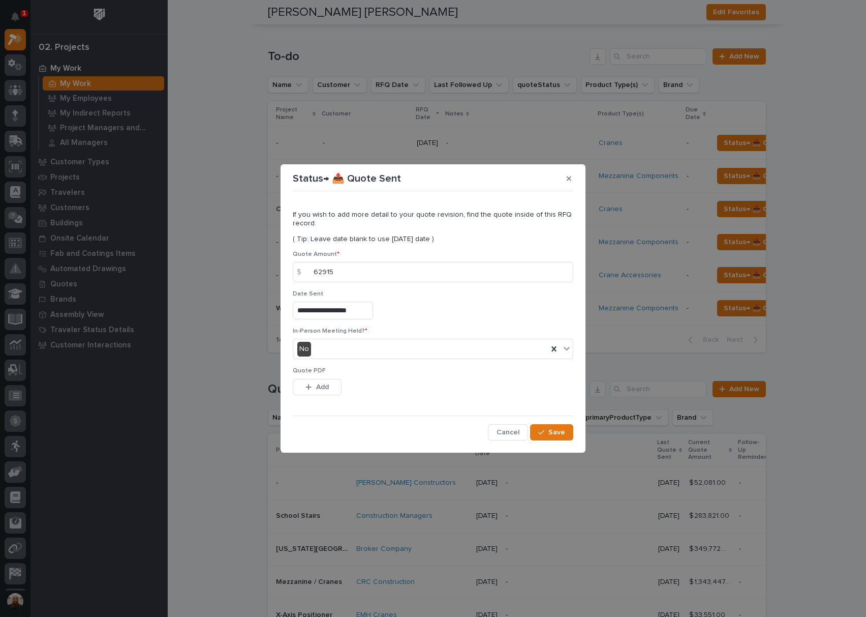
click at [443, 399] on div "Quote PDF This file cannot be opened Download File Add" at bounding box center [433, 387] width 281 height 40
click at [554, 430] on span "Save" at bounding box center [557, 432] width 17 height 9
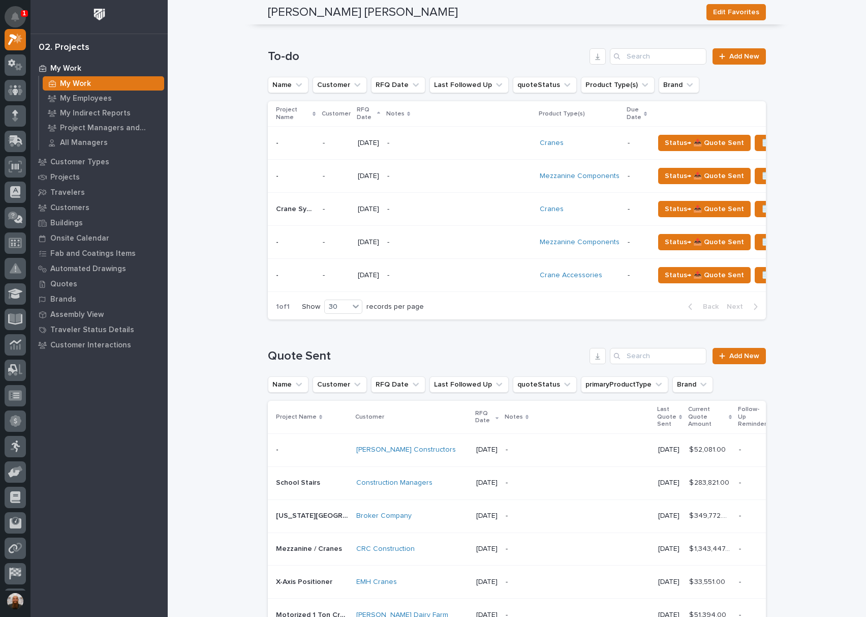
click at [11, 7] on button "Notifications" at bounding box center [15, 16] width 21 height 21
click at [351, 60] on h1 "To-do" at bounding box center [427, 56] width 318 height 15
